Goal: Task Accomplishment & Management: Complete application form

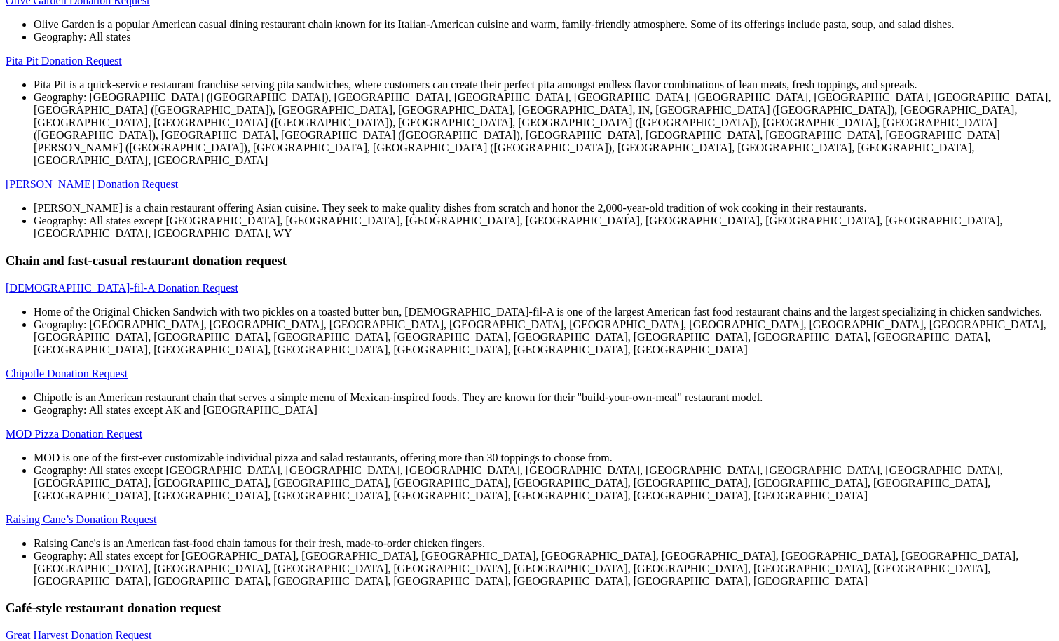
scroll to position [1209, 0]
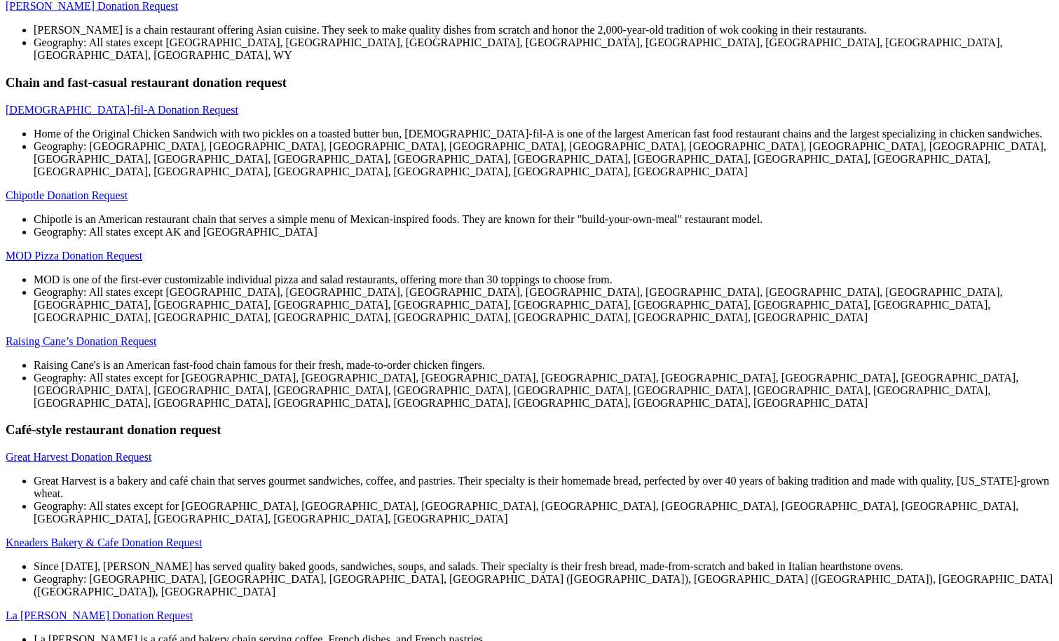
scroll to position [1386, 0]
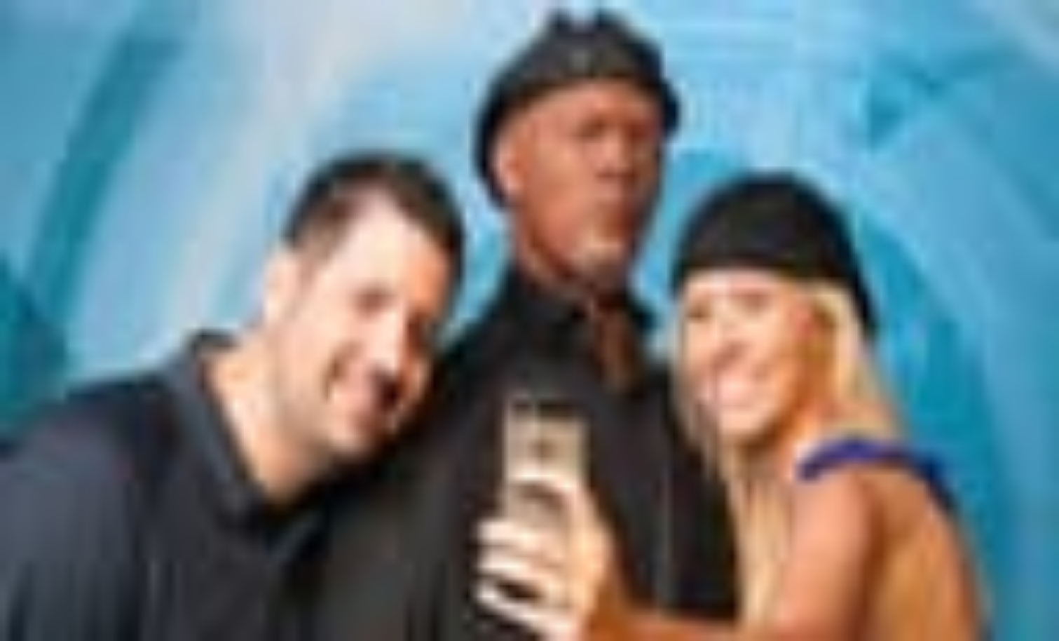
click at [179, 49] on icon "button" at bounding box center [170, 57] width 17 height 17
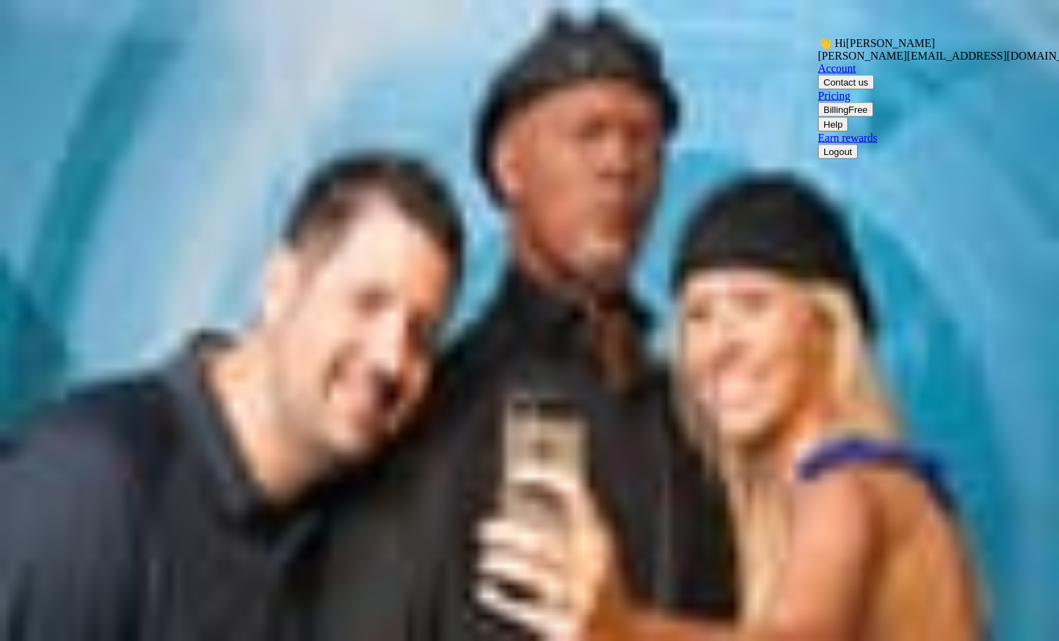
click at [858, 159] on button "Logout" at bounding box center [838, 151] width 40 height 15
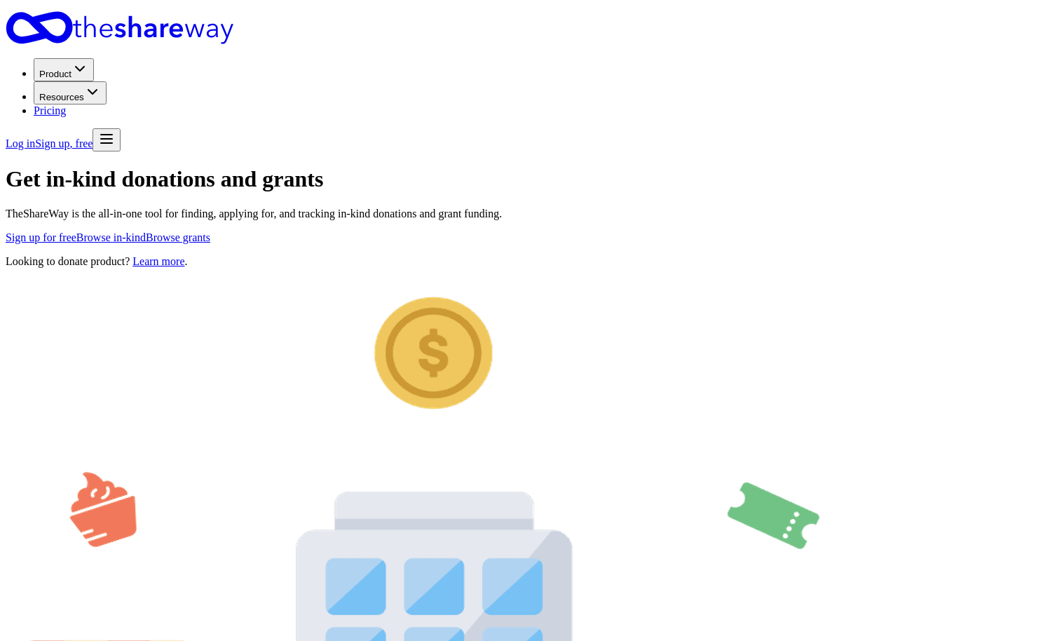
click at [93, 137] on span ", free" at bounding box center [81, 143] width 23 height 12
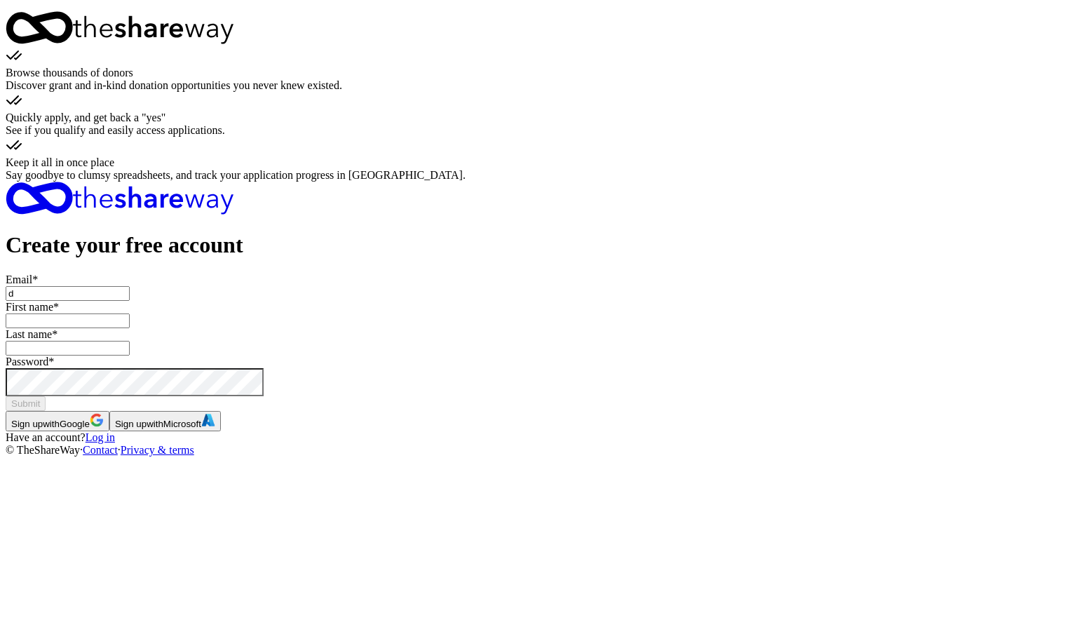
type input "da"
type input "danielle@storeyfamily.com"
type input "Danielle"
type input "Storey"
click at [40, 398] on span "Submit" at bounding box center [25, 403] width 29 height 11
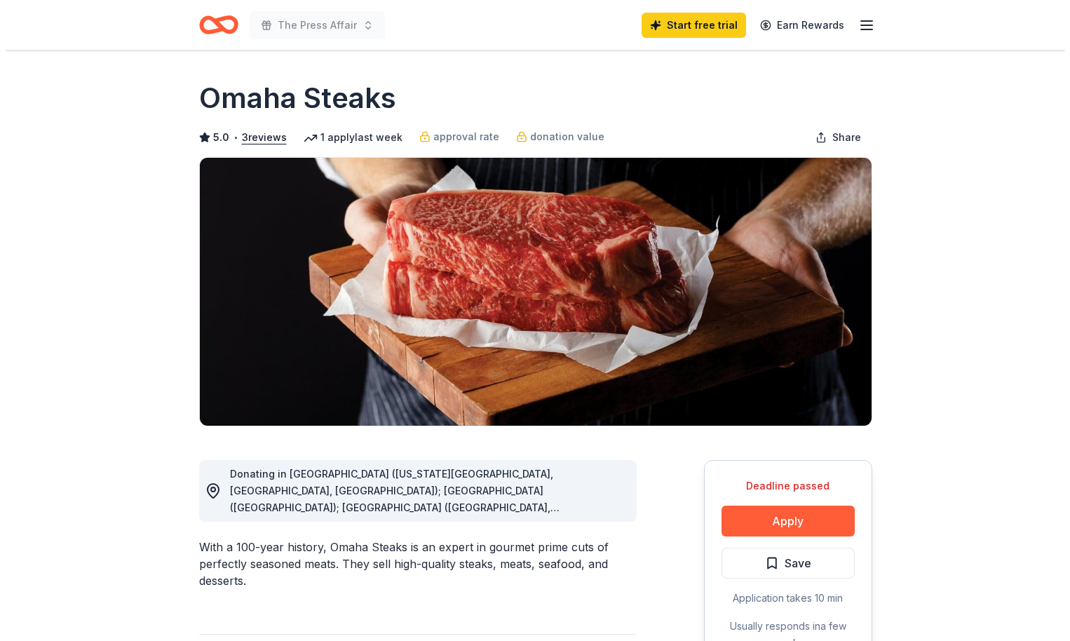
scroll to position [6, 0]
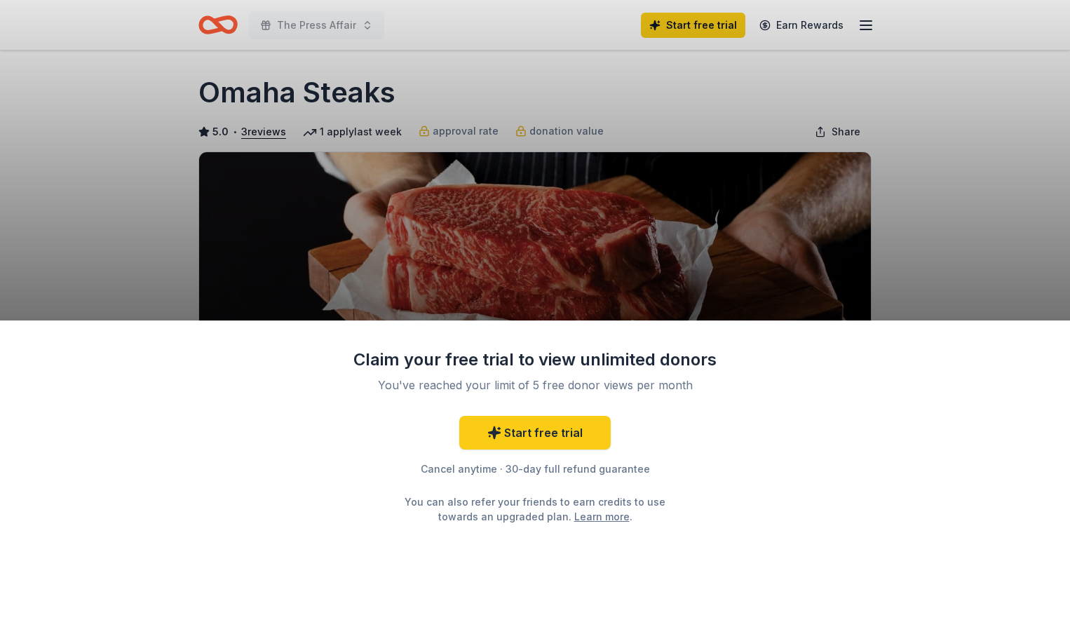
drag, startPoint x: 399, startPoint y: 95, endPoint x: 212, endPoint y: 91, distance: 187.2
click at [212, 91] on div "Claim your free trial to view unlimited donors You've reached your limit of 5 f…" at bounding box center [535, 320] width 1070 height 641
